Goal: Task Accomplishment & Management: Use online tool/utility

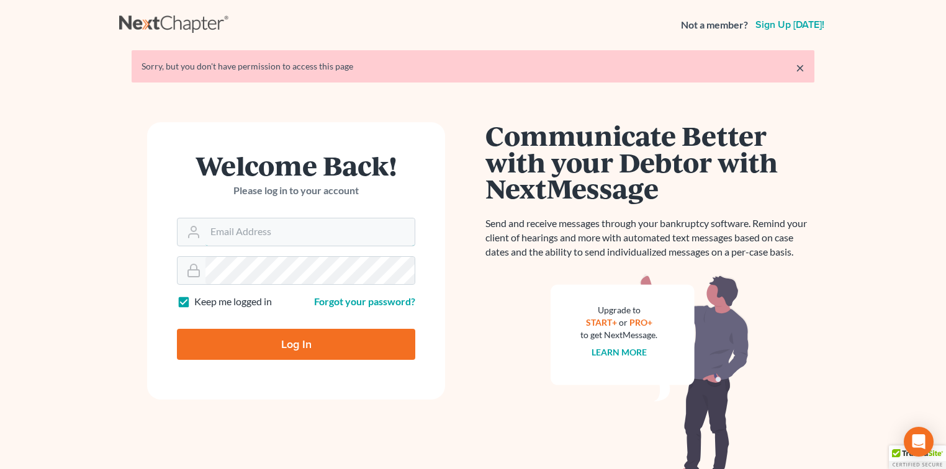
type input "ygarcia@wedefend.net"
click at [252, 343] on input "Log In" at bounding box center [296, 344] width 238 height 31
type input "Thinking..."
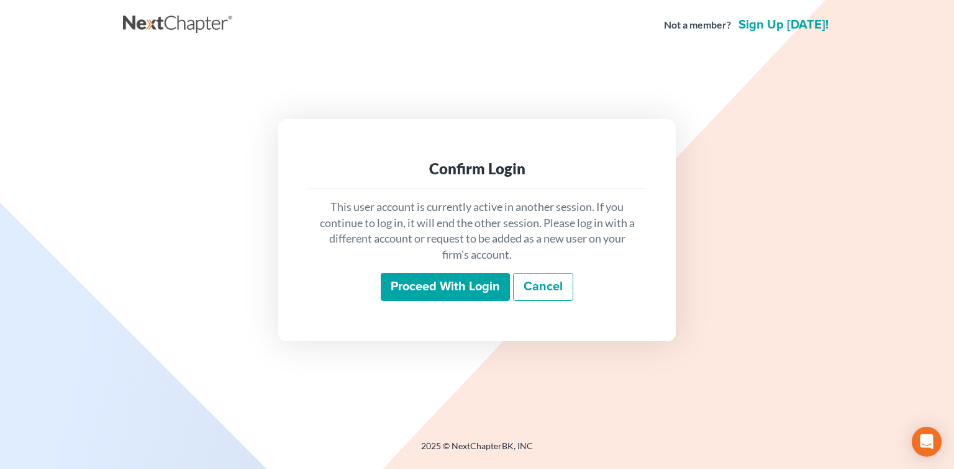
click at [457, 286] on input "Proceed with login" at bounding box center [445, 287] width 129 height 29
